Goal: Navigation & Orientation: Find specific page/section

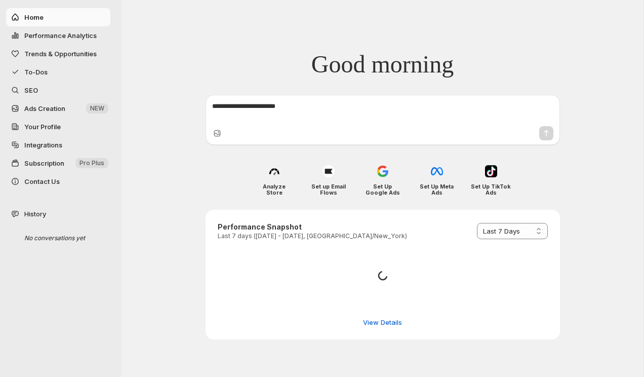
select select "*********"
click at [49, 141] on span "Integrations" at bounding box center [43, 145] width 38 height 8
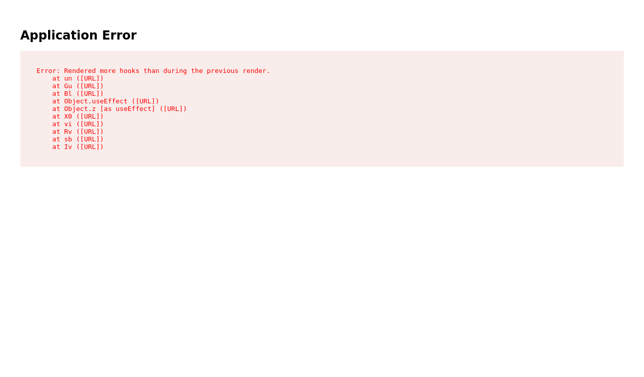
select select "*********"
